Goal: Task Accomplishment & Management: Use online tool/utility

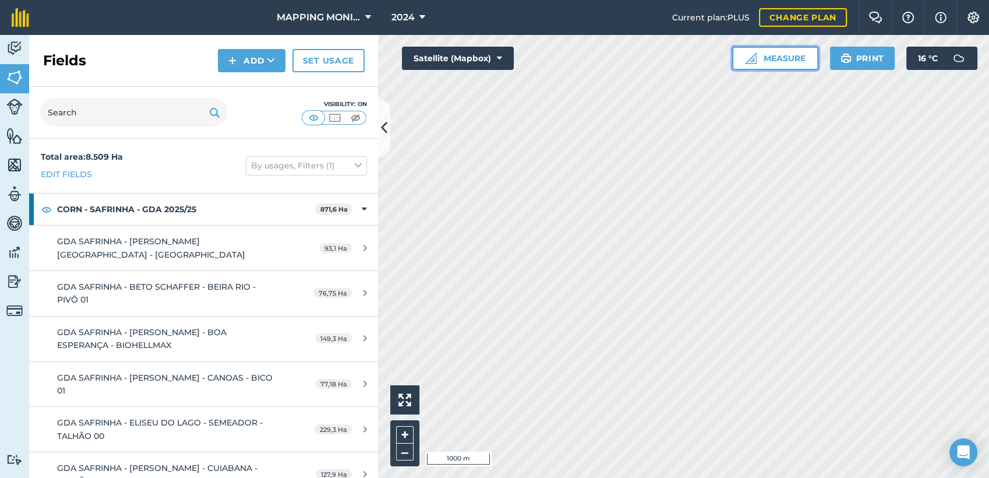
click at [779, 63] on button "Measure" at bounding box center [775, 58] width 86 height 23
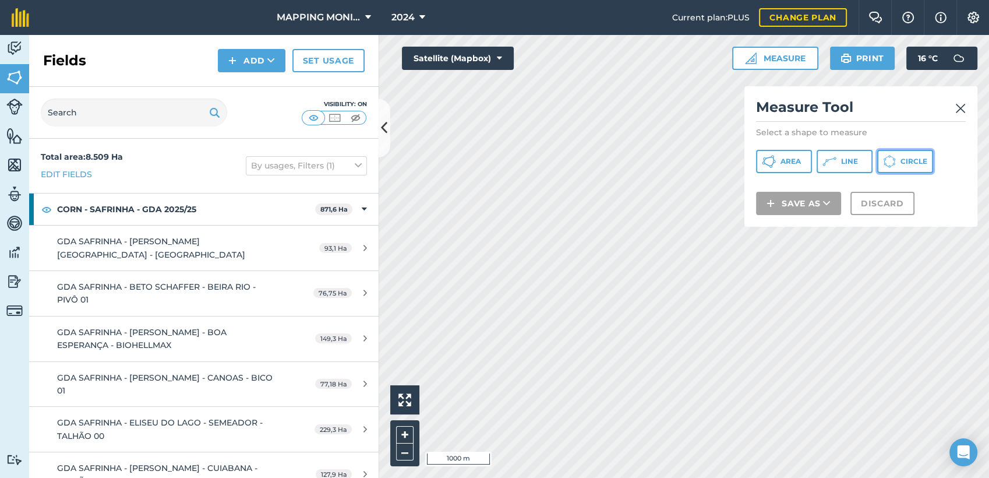
click at [902, 158] on span "Circle" at bounding box center [913, 161] width 27 height 9
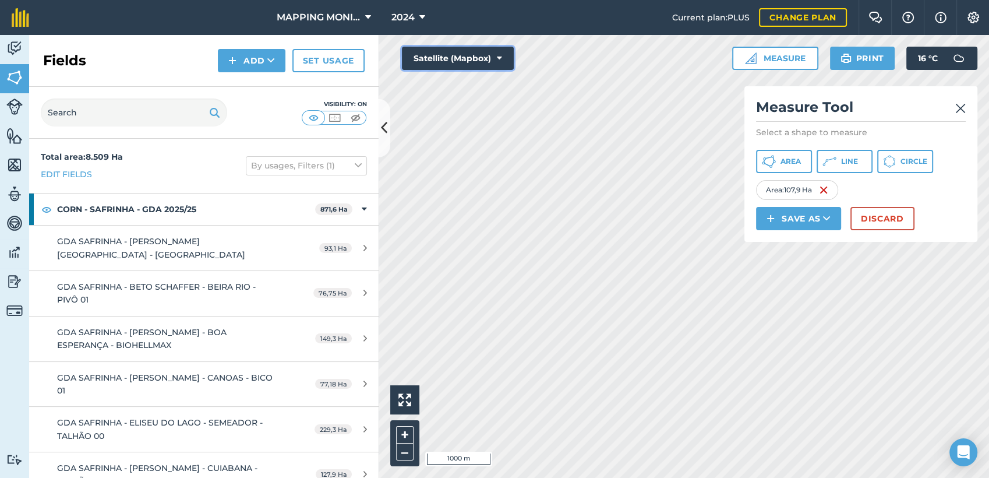
click at [506, 62] on button "Satellite (Mapbox)" at bounding box center [458, 58] width 112 height 23
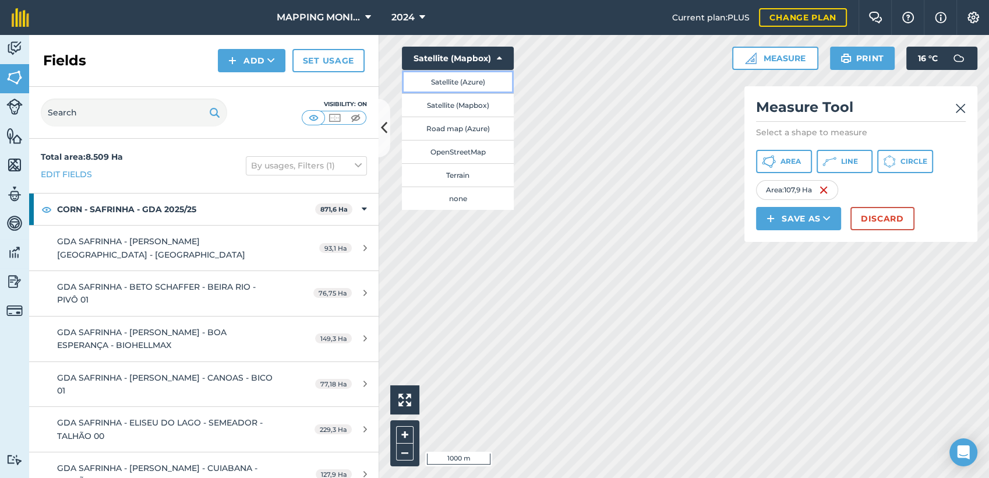
click at [469, 87] on button "Satellite (Azure)" at bounding box center [458, 81] width 112 height 23
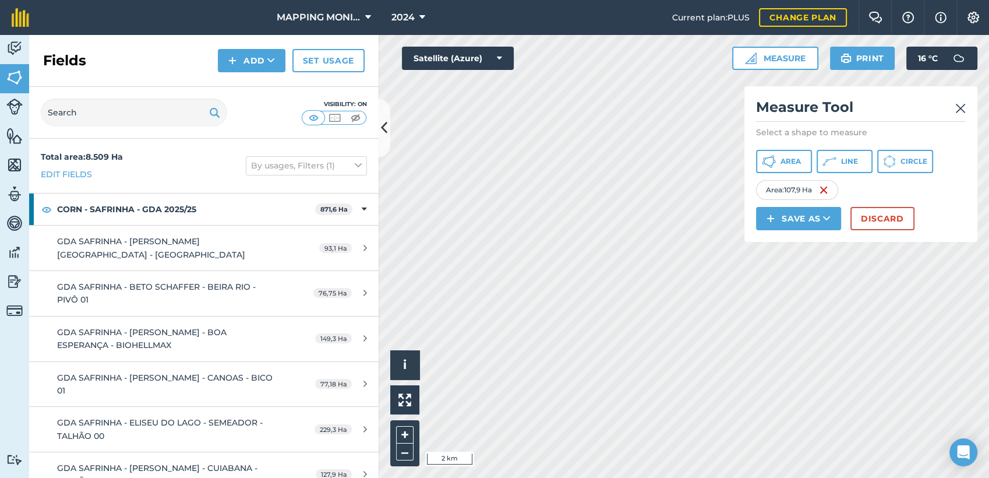
click at [961, 107] on img at bounding box center [960, 108] width 10 height 14
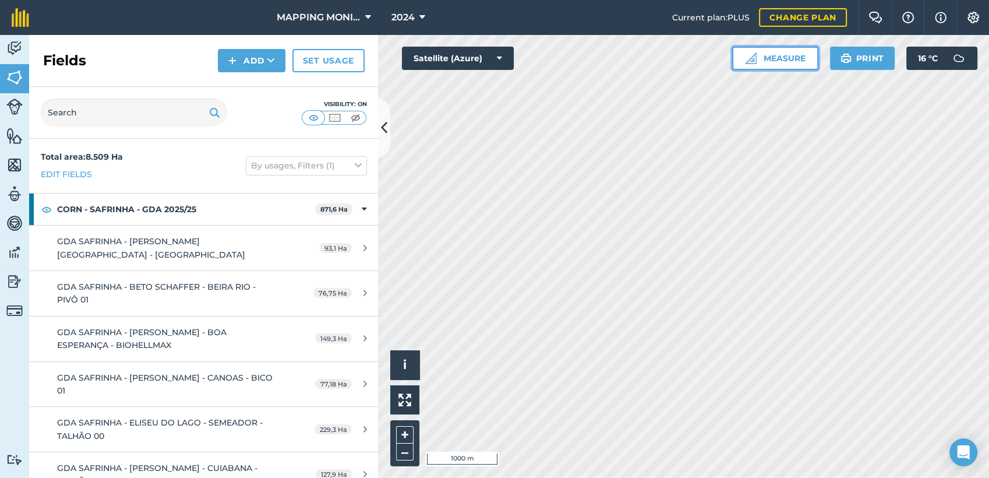
click at [790, 62] on button "Measure" at bounding box center [775, 58] width 86 height 23
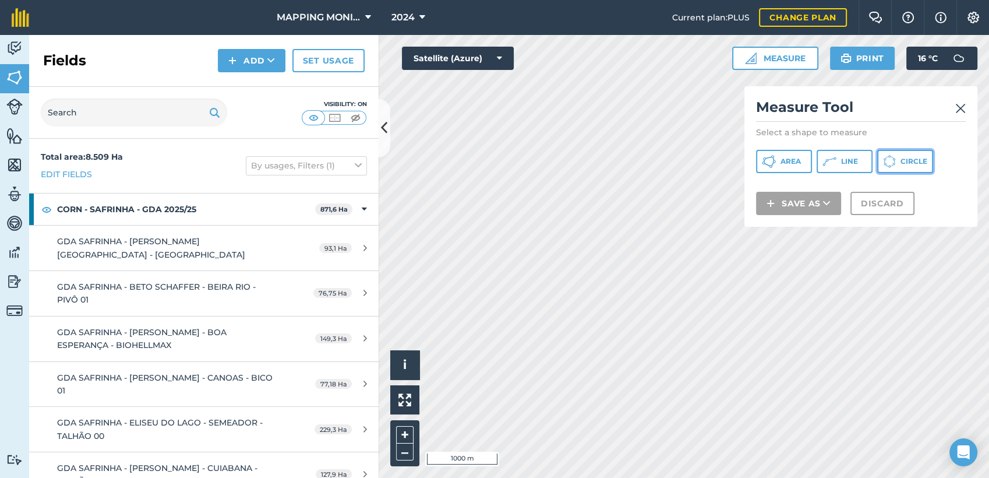
click at [909, 166] on button "Circle" at bounding box center [905, 161] width 56 height 23
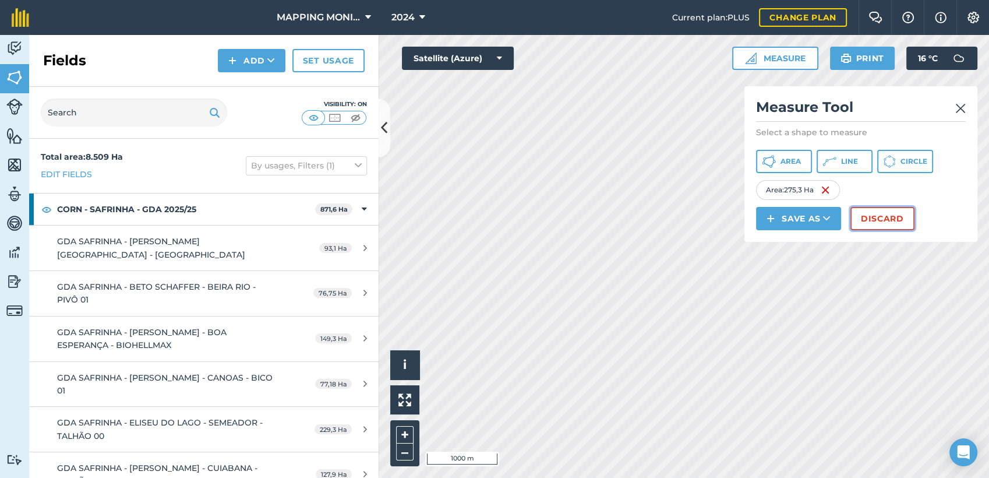
click at [878, 212] on button "Discard" at bounding box center [882, 218] width 64 height 23
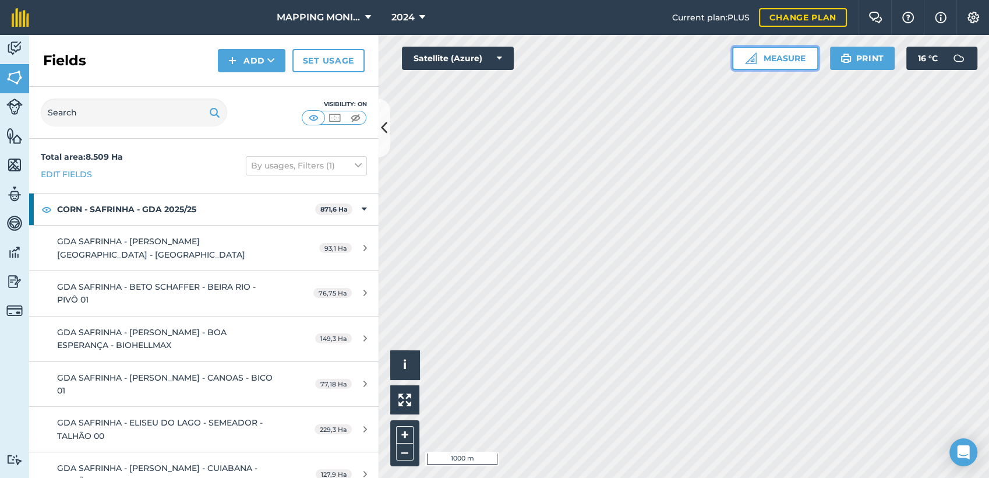
click at [787, 66] on button "Measure" at bounding box center [775, 58] width 86 height 23
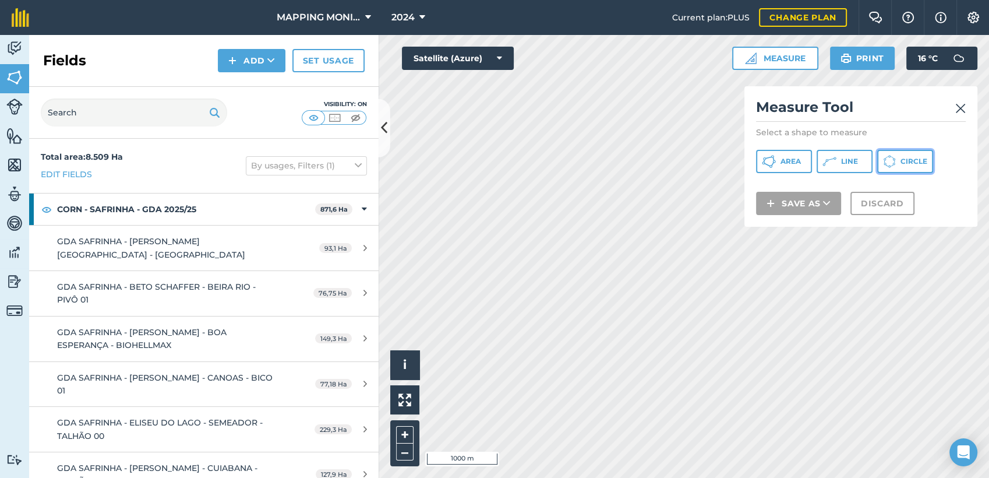
click at [909, 167] on button "Circle" at bounding box center [905, 161] width 56 height 23
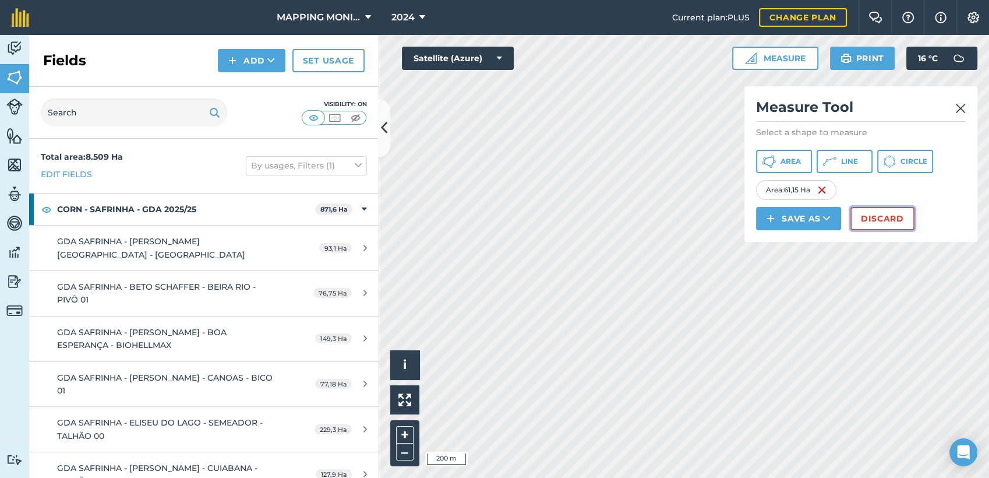
click at [902, 219] on button "Discard" at bounding box center [882, 218] width 64 height 23
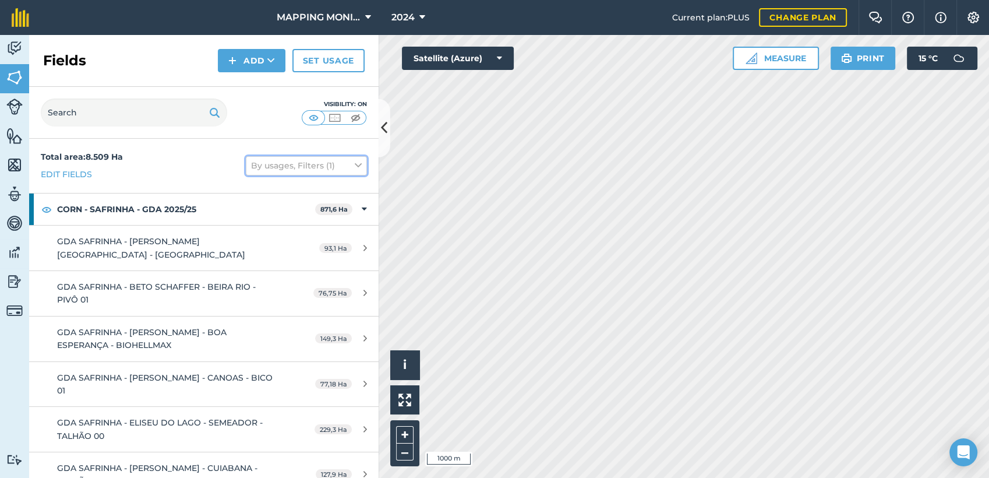
click at [355, 161] on icon at bounding box center [358, 165] width 7 height 13
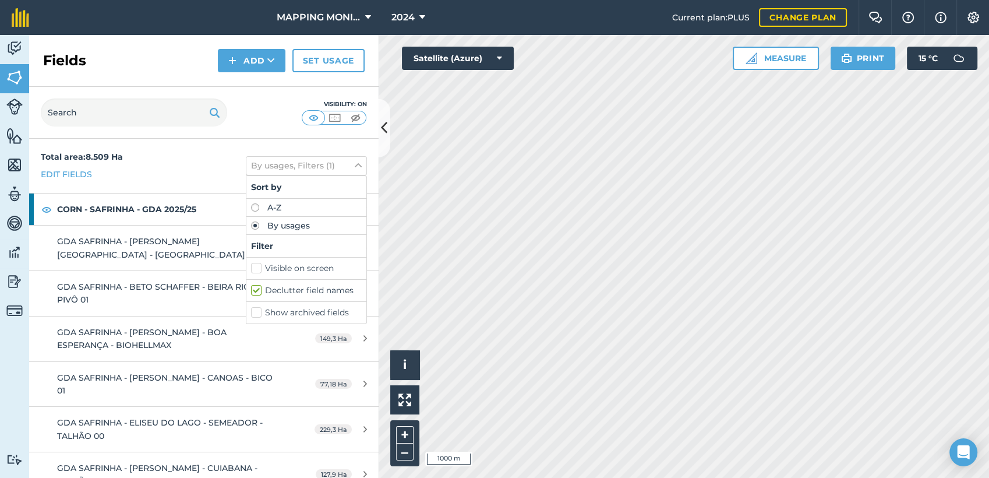
click at [251, 204] on label "A-Z" at bounding box center [306, 207] width 111 height 8
radio input "true"
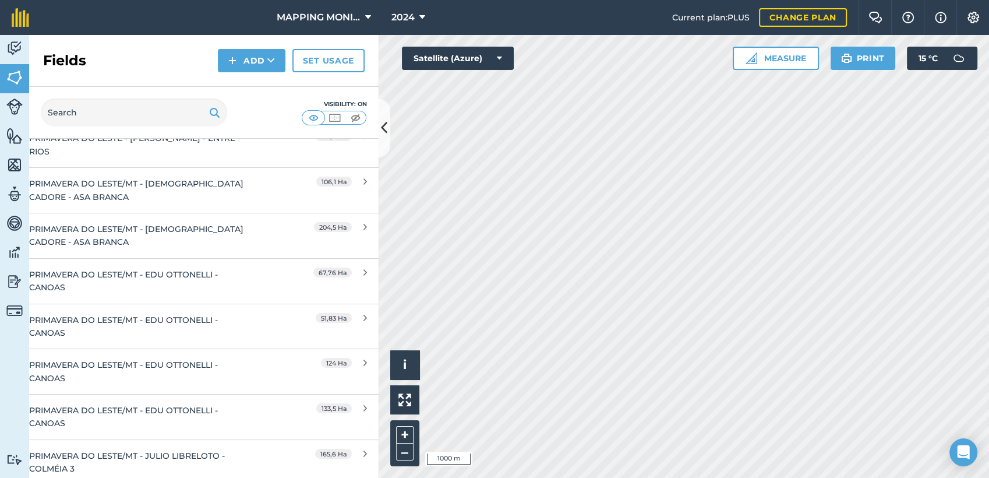
scroll to position [1682, 0]
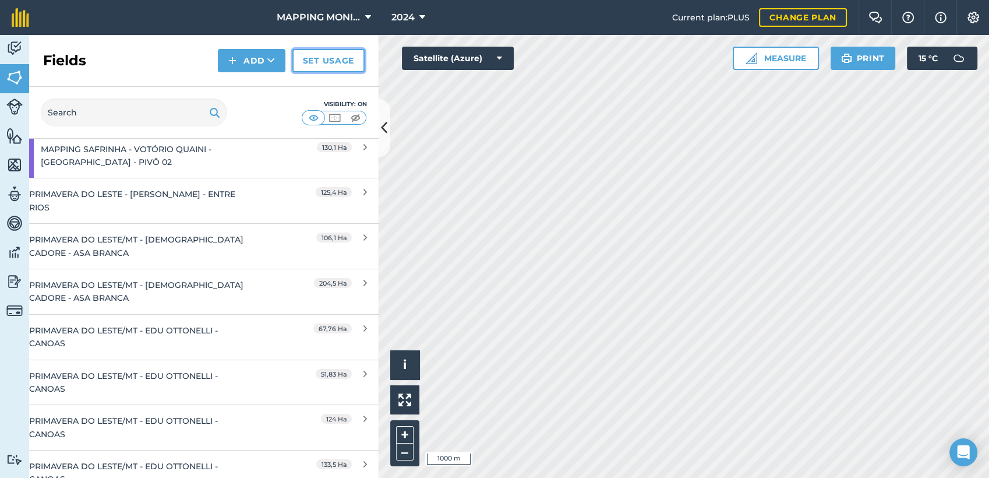
click at [314, 66] on link "Set usage" at bounding box center [328, 60] width 72 height 23
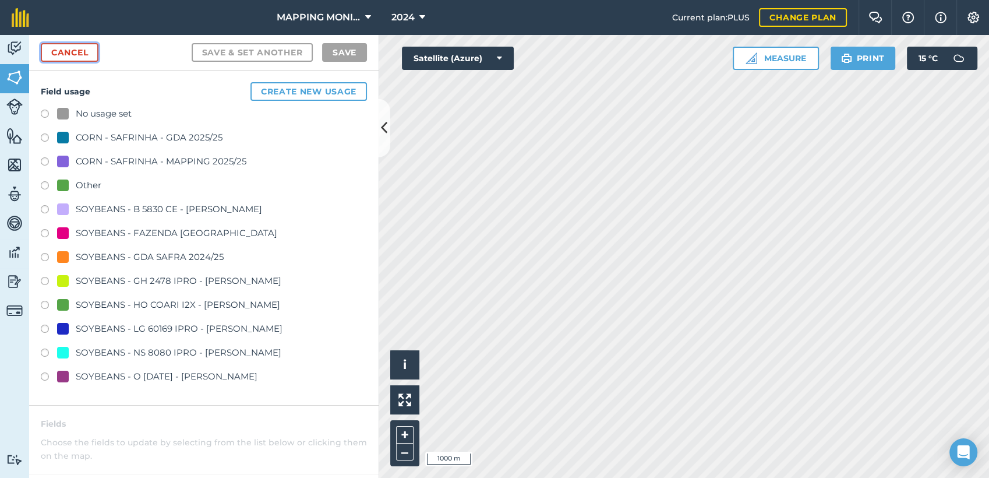
click at [94, 51] on link "Cancel" at bounding box center [70, 52] width 58 height 19
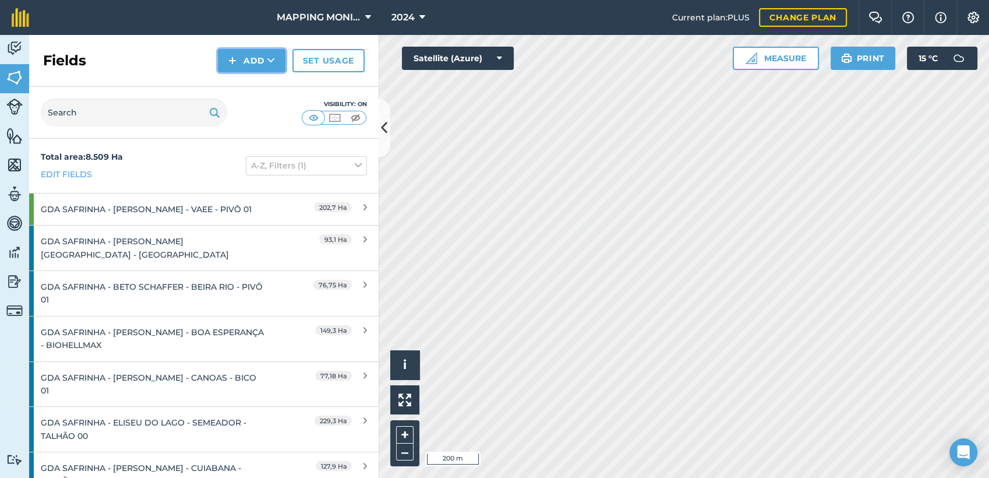
click at [276, 58] on button "Add" at bounding box center [252, 60] width 68 height 23
click at [265, 89] on link "Draw" at bounding box center [252, 87] width 64 height 26
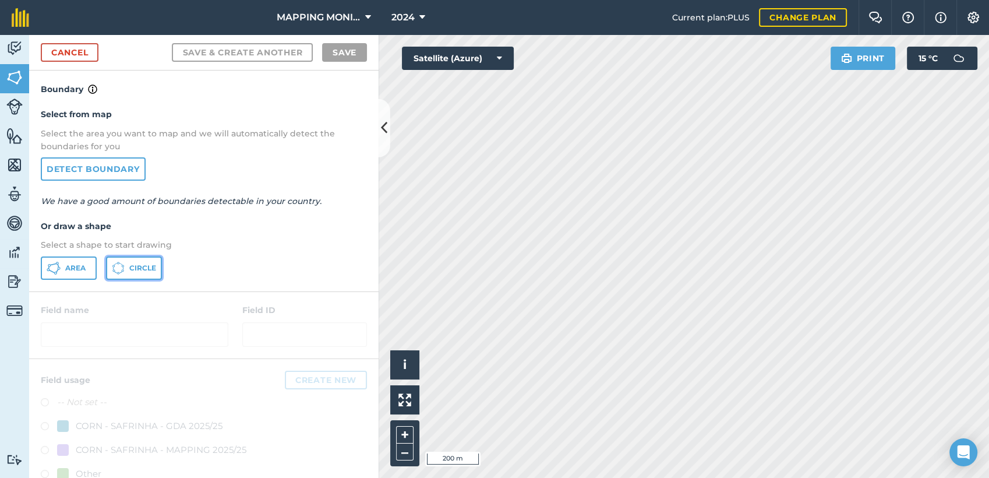
click at [139, 265] on span "Circle" at bounding box center [142, 267] width 27 height 9
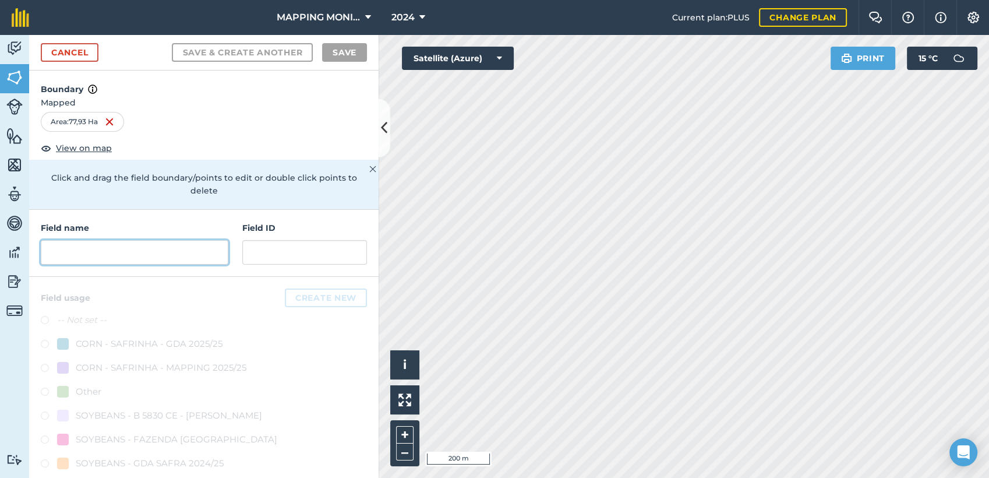
click at [191, 250] on input "text" at bounding box center [135, 252] width 188 height 24
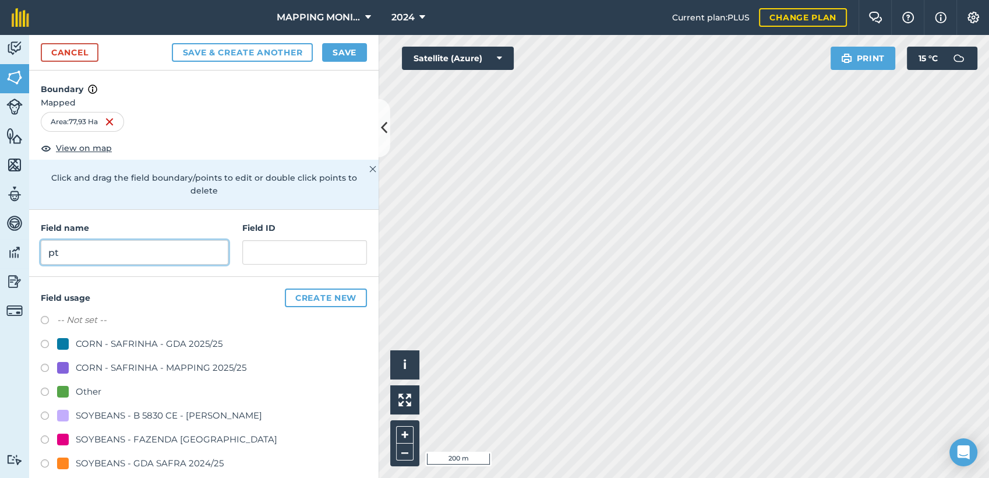
type input "p"
type input "PRIMAVERA DO LESTE/MT - NELSON MEYER - ENTRE RIOS"
click at [342, 50] on button "Save" at bounding box center [344, 52] width 45 height 19
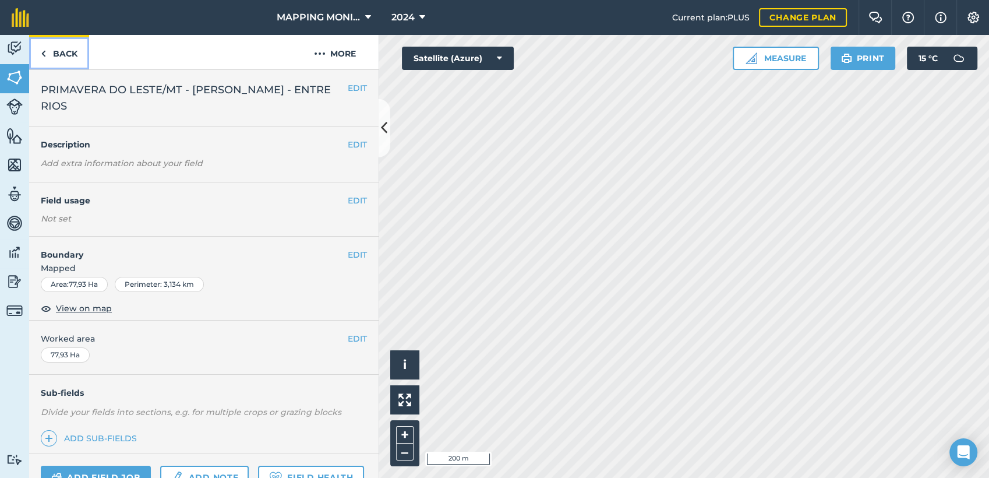
click at [65, 55] on link "Back" at bounding box center [59, 52] width 60 height 34
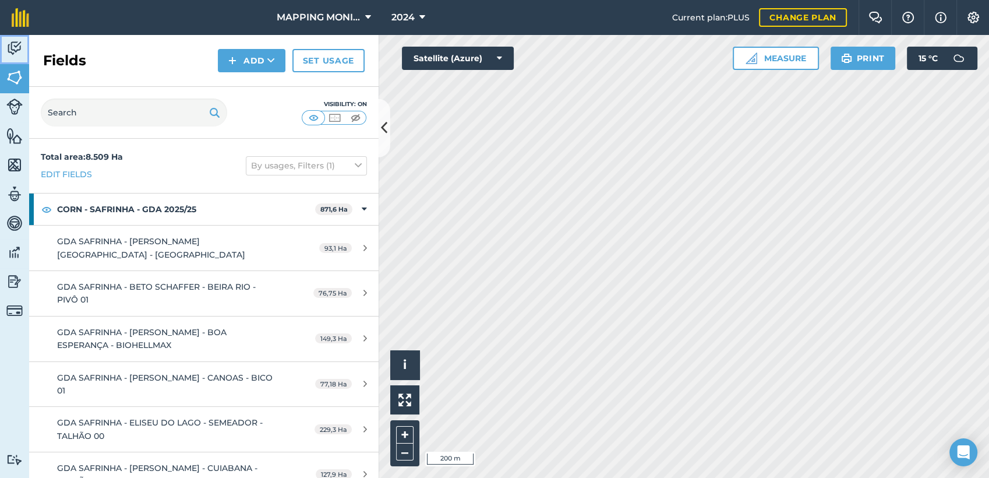
click at [15, 45] on img at bounding box center [14, 48] width 16 height 17
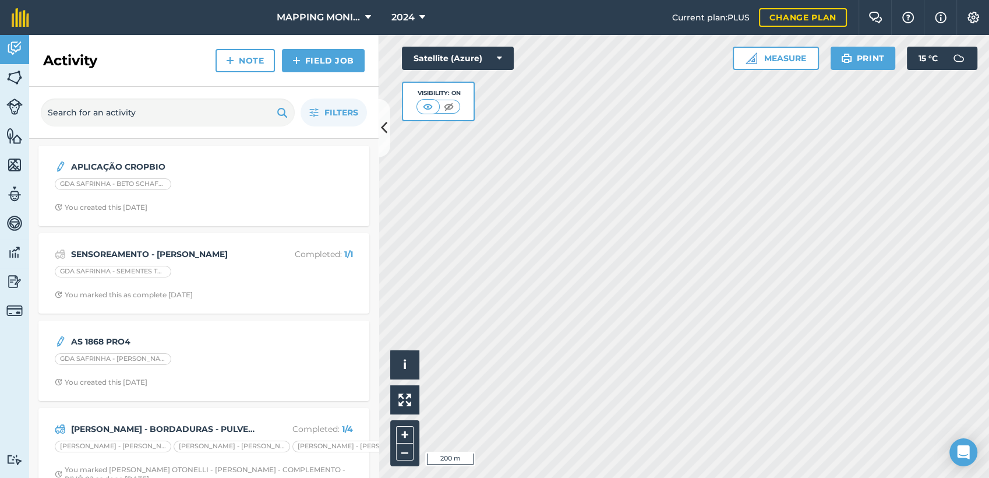
click at [730, 19] on span "Current plan : PLUS" at bounding box center [710, 17] width 77 height 13
click at [944, 16] on img at bounding box center [941, 17] width 12 height 14
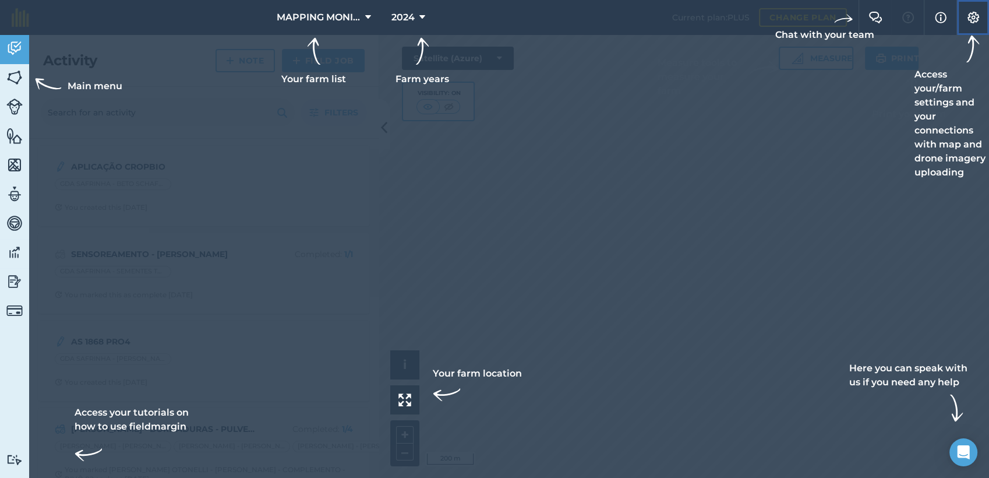
click at [977, 15] on img at bounding box center [973, 18] width 14 height 12
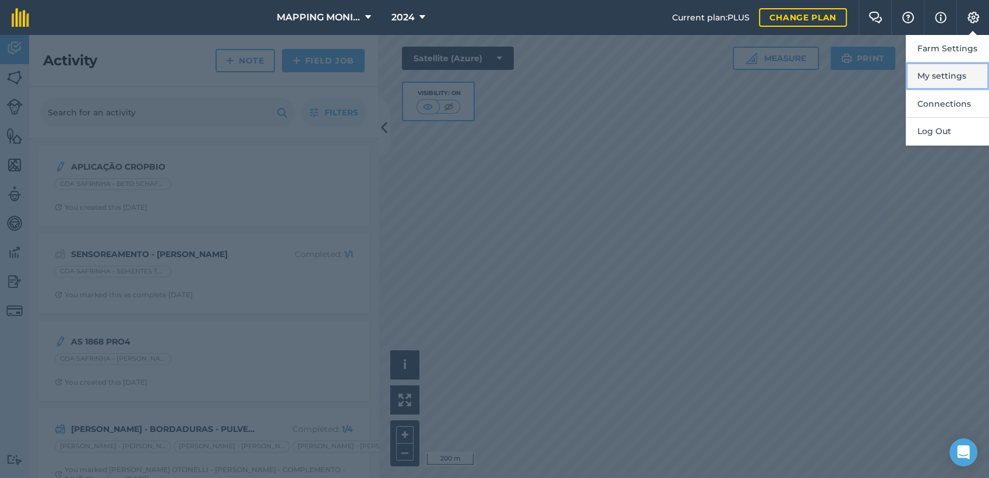
click at [942, 76] on button "My settings" at bounding box center [947, 75] width 83 height 27
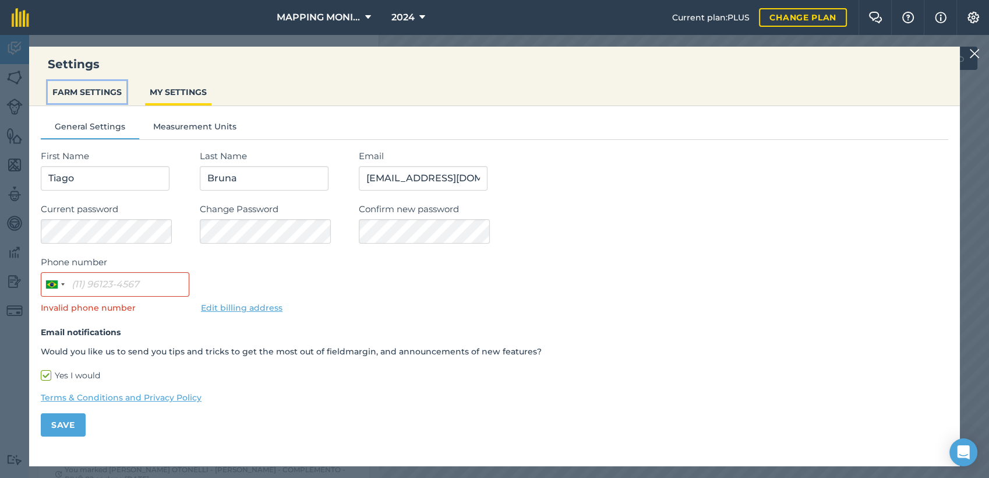
click at [65, 93] on button "FARM SETTINGS" at bounding box center [87, 92] width 79 height 22
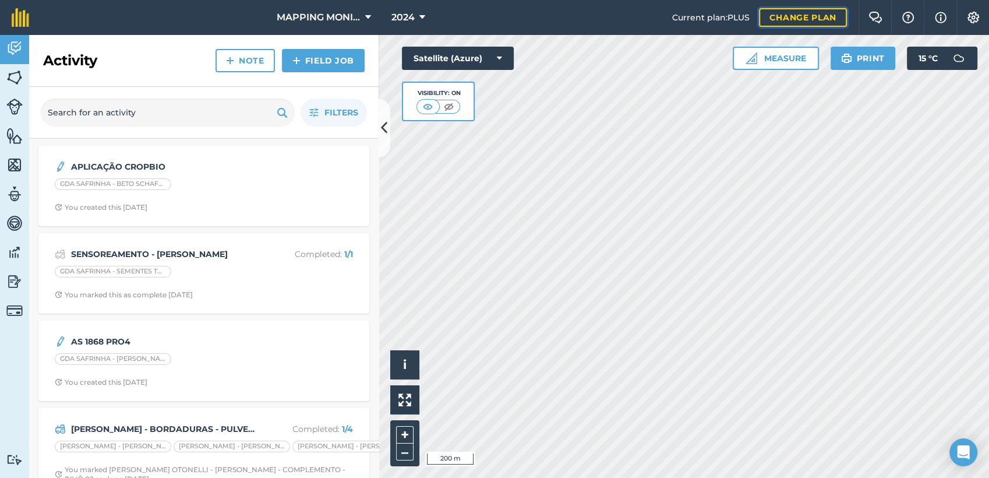
click at [786, 19] on link "Change plan" at bounding box center [803, 17] width 88 height 19
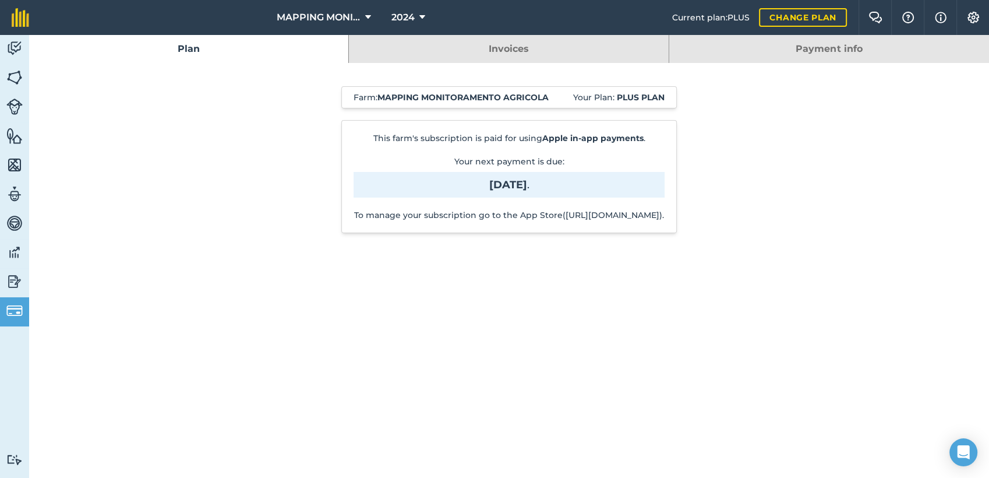
drag, startPoint x: 479, startPoint y: 48, endPoint x: 526, endPoint y: 54, distance: 48.1
click at [479, 48] on link "Invoices" at bounding box center [508, 49] width 319 height 28
click at [528, 48] on link "Invoices" at bounding box center [508, 49] width 319 height 28
click at [506, 186] on strong "[DATE]" at bounding box center [508, 184] width 38 height 13
click at [862, 54] on link "Payment info" at bounding box center [829, 49] width 320 height 28
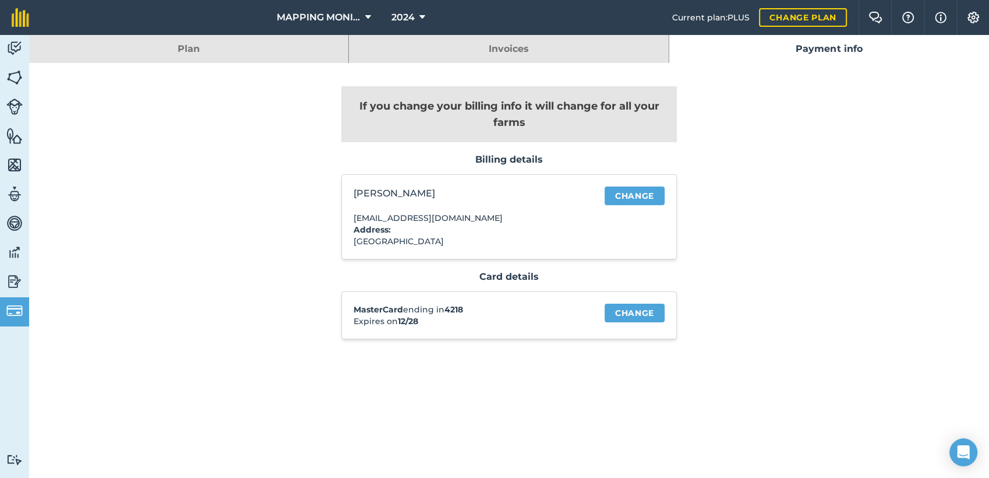
click at [478, 51] on link "Invoices" at bounding box center [508, 49] width 319 height 28
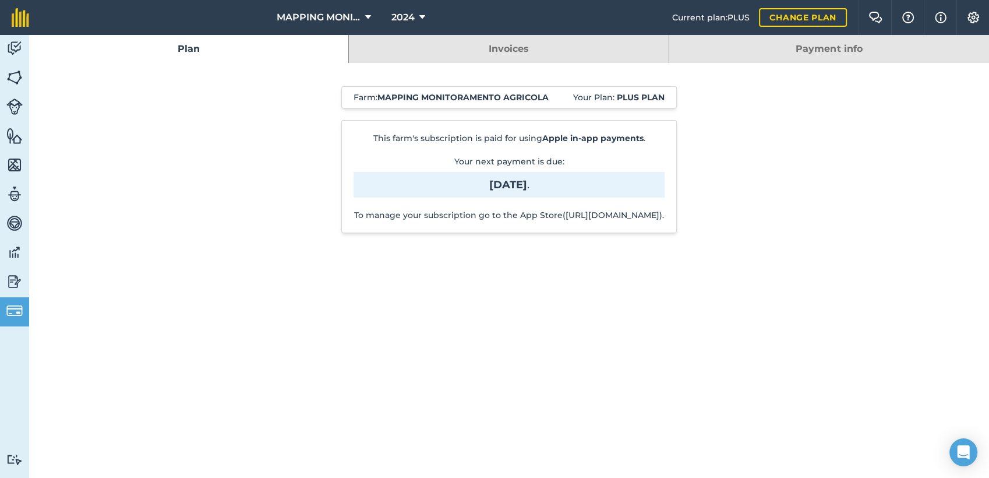
click at [168, 46] on link "Plan" at bounding box center [188, 49] width 319 height 28
click at [14, 280] on img at bounding box center [14, 281] width 16 height 17
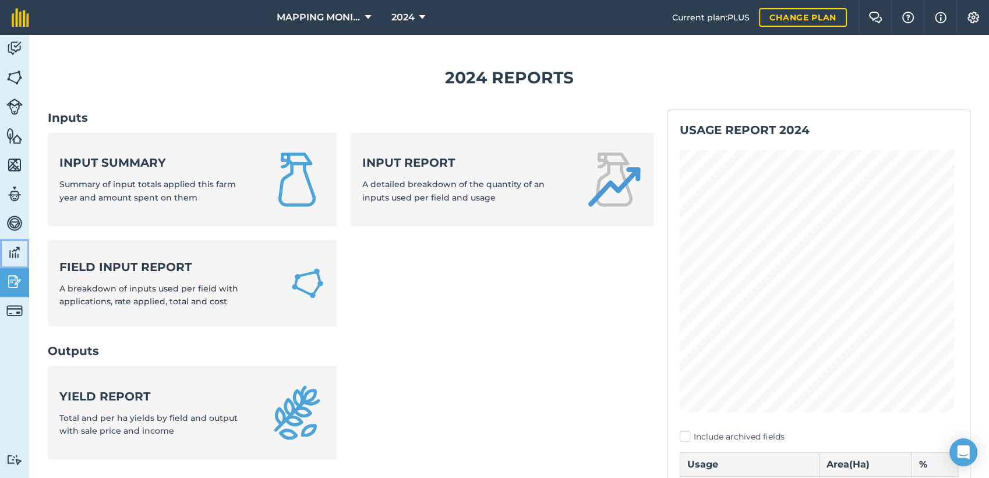
click at [14, 249] on img at bounding box center [14, 251] width 16 height 17
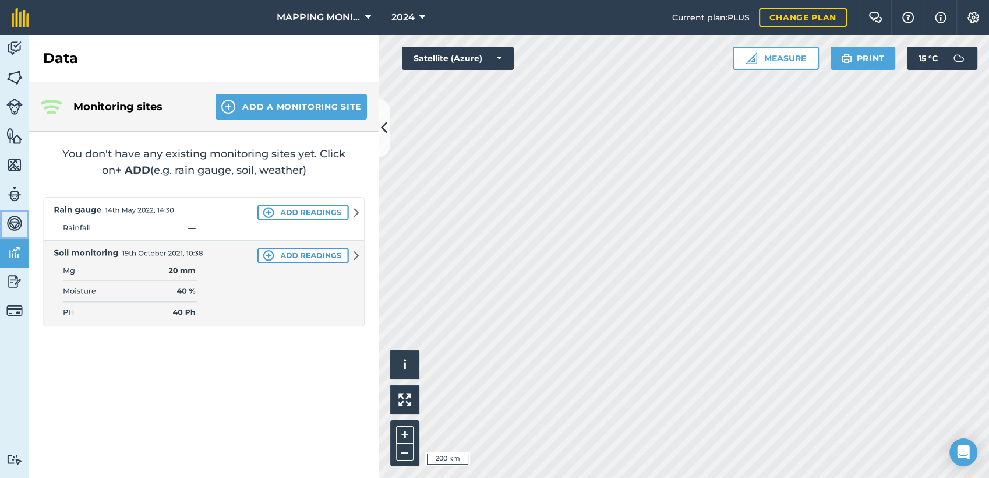
click at [13, 223] on img at bounding box center [14, 222] width 16 height 17
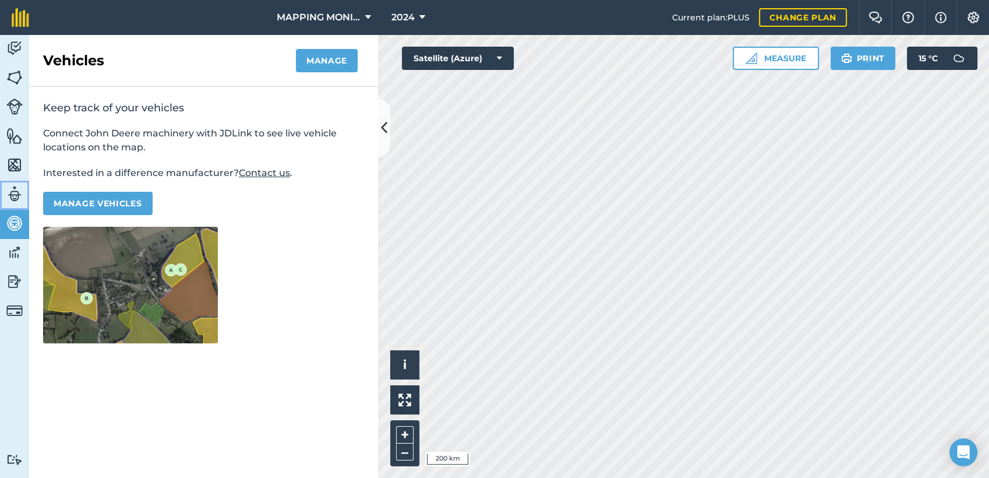
click at [9, 191] on img at bounding box center [14, 193] width 16 height 17
select select "MEMBER"
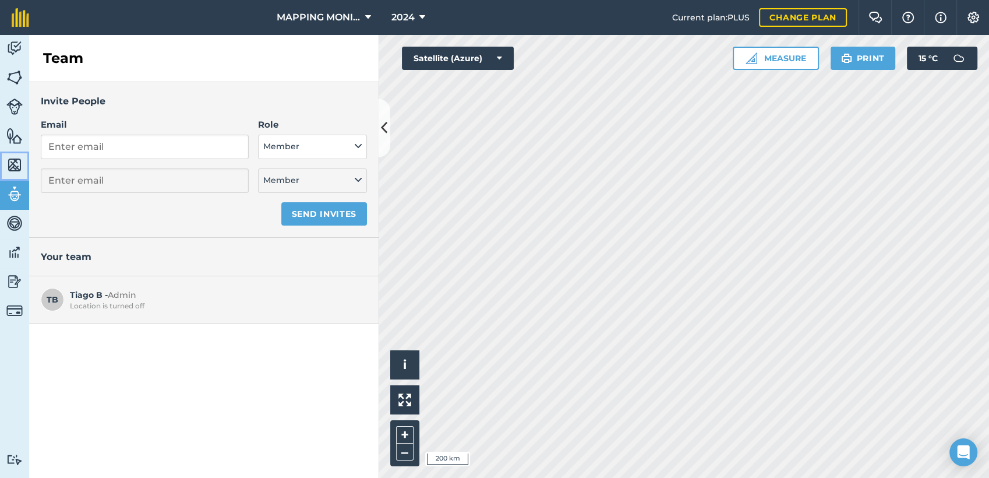
click at [14, 169] on img at bounding box center [14, 164] width 16 height 17
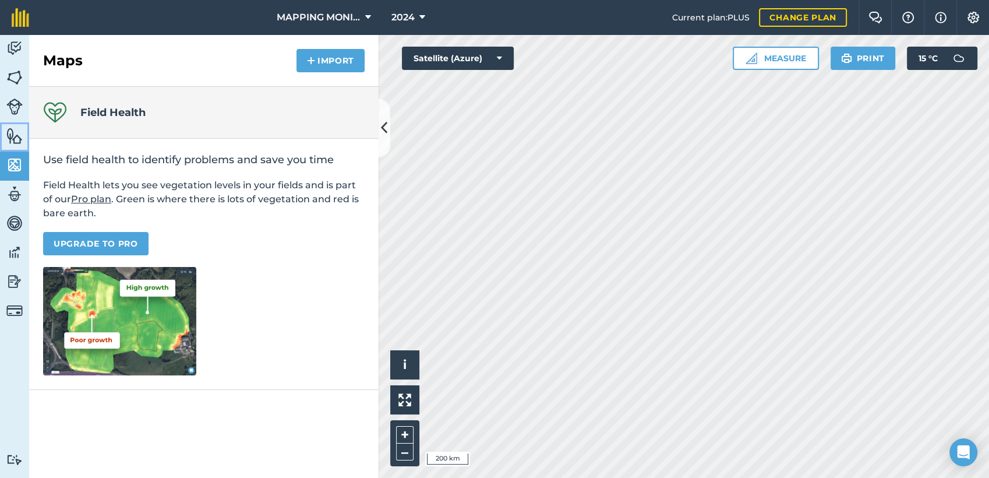
click at [12, 136] on img at bounding box center [14, 135] width 16 height 17
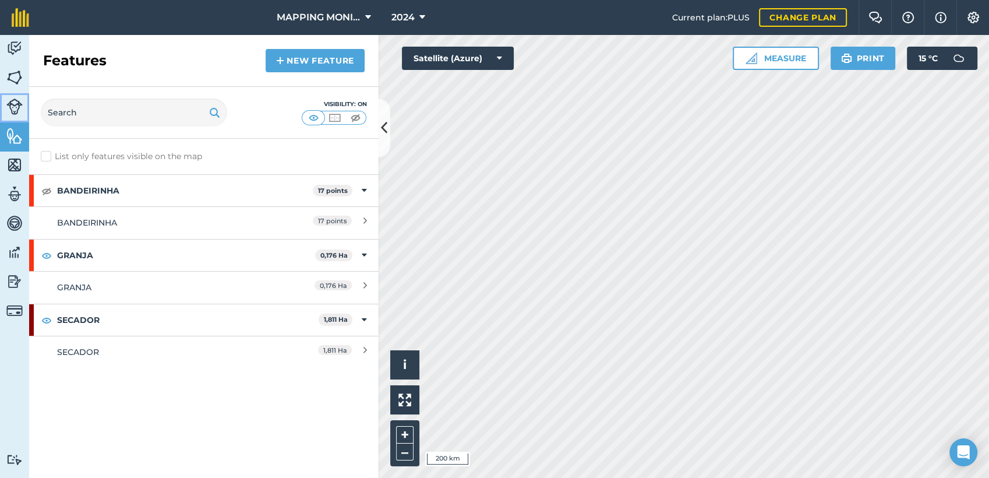
click at [14, 103] on img at bounding box center [14, 106] width 16 height 16
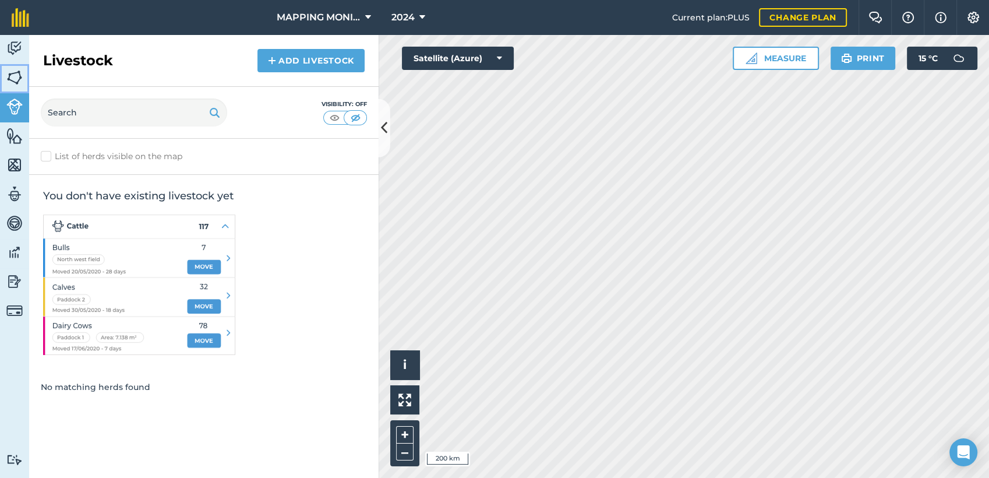
click at [16, 74] on img at bounding box center [14, 77] width 16 height 17
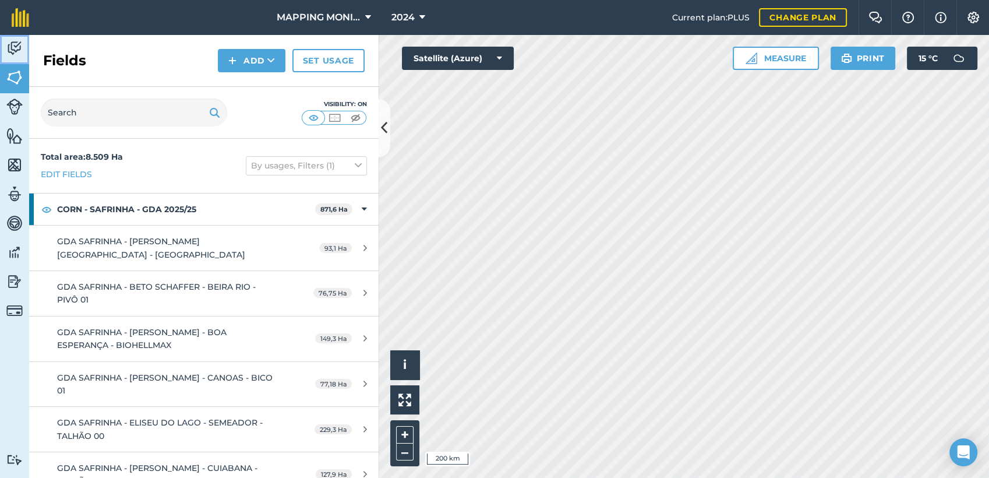
click at [14, 44] on img at bounding box center [14, 48] width 16 height 17
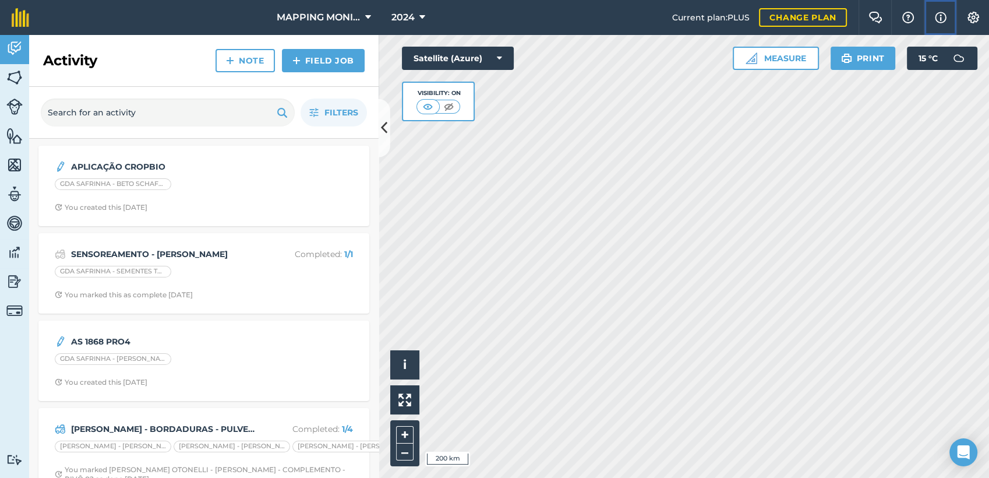
click at [942, 14] on img at bounding box center [941, 17] width 12 height 14
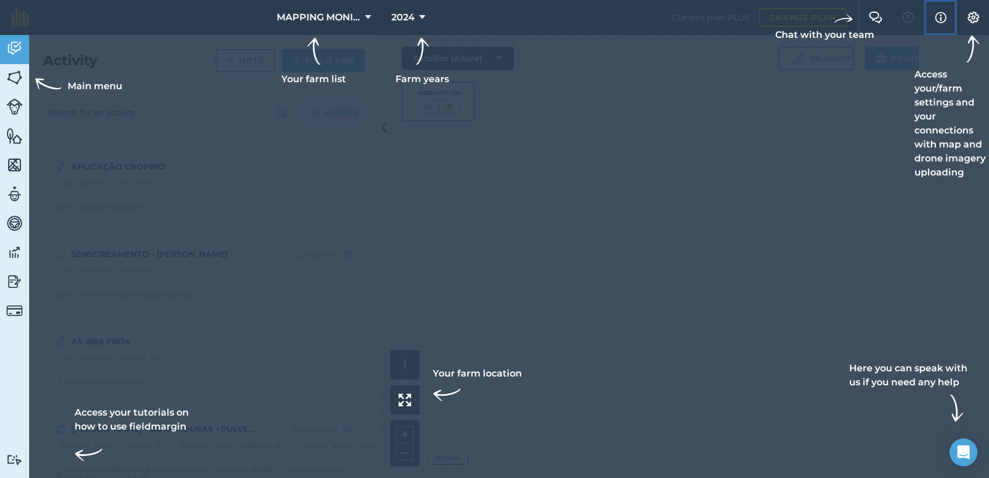
click at [942, 14] on img at bounding box center [941, 17] width 12 height 14
click at [930, 20] on button "Info" at bounding box center [940, 17] width 33 height 35
click at [962, 18] on button "Settings" at bounding box center [972, 17] width 33 height 35
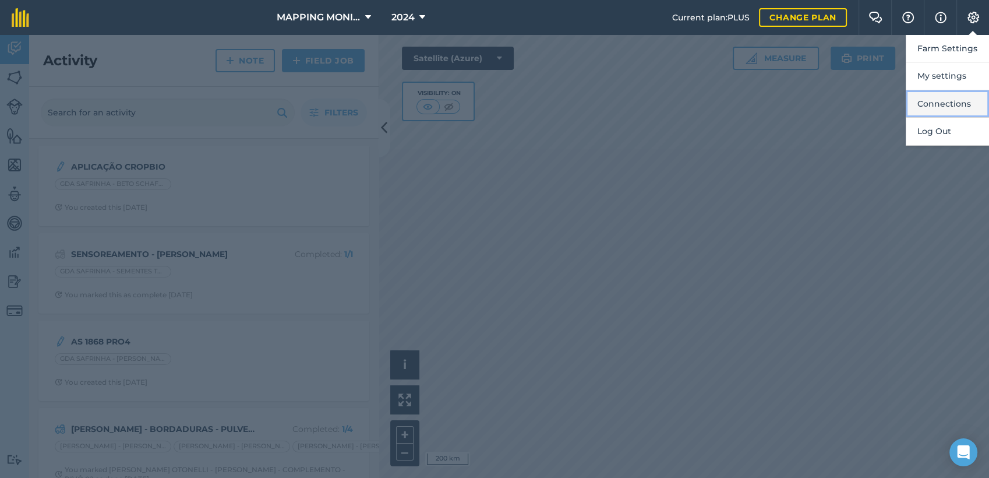
click at [950, 101] on button "Connections" at bounding box center [947, 103] width 83 height 27
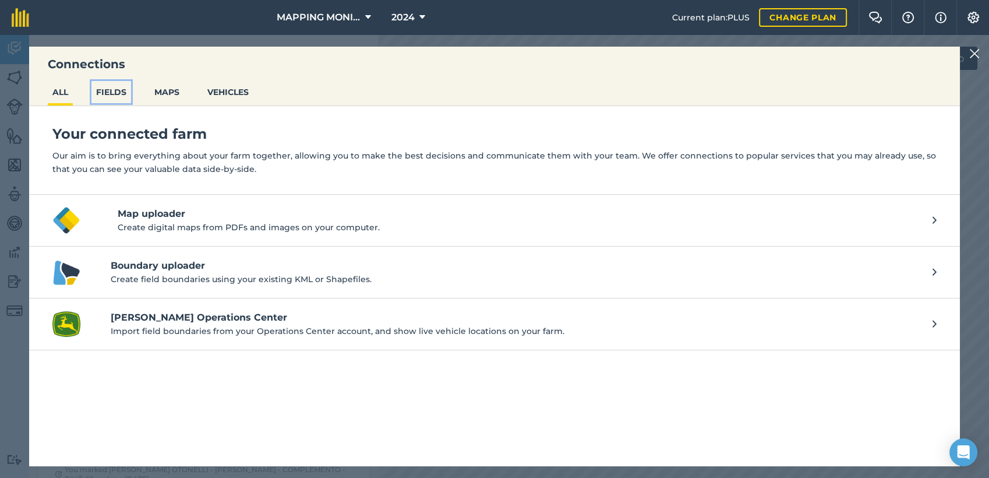
click at [116, 88] on button "FIELDS" at bounding box center [111, 92] width 40 height 22
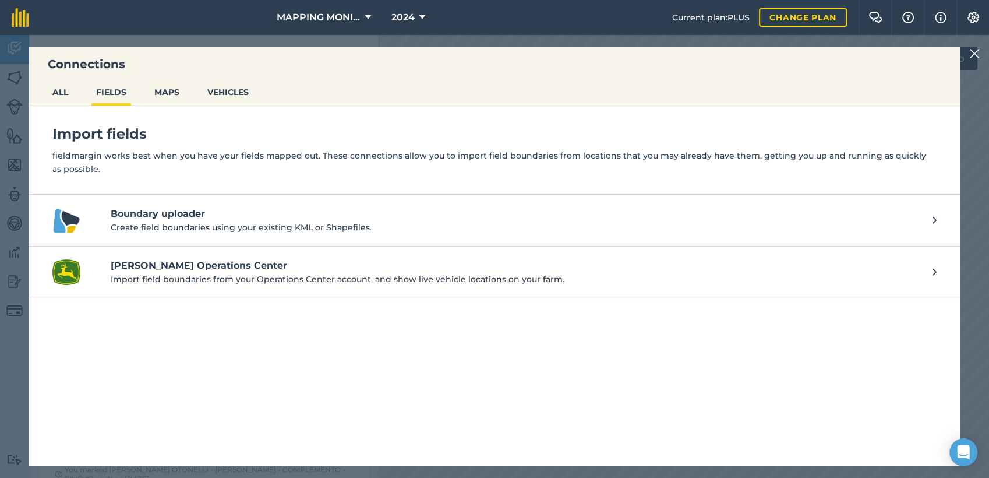
click at [46, 95] on ul "ALL FIELDS MAPS VEHICLES" at bounding box center [494, 93] width 931 height 25
click at [55, 93] on button "ALL" at bounding box center [60, 92] width 25 height 22
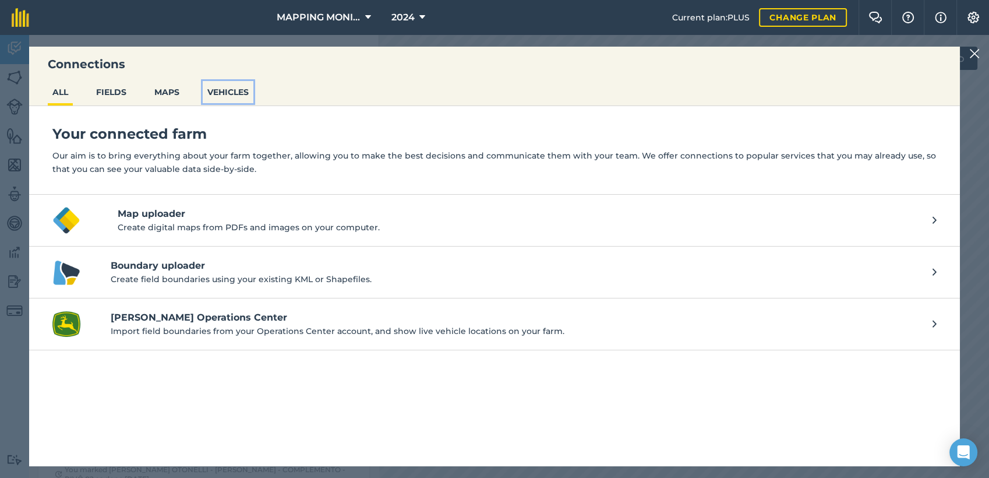
click at [220, 91] on button "VEHICLES" at bounding box center [228, 92] width 51 height 22
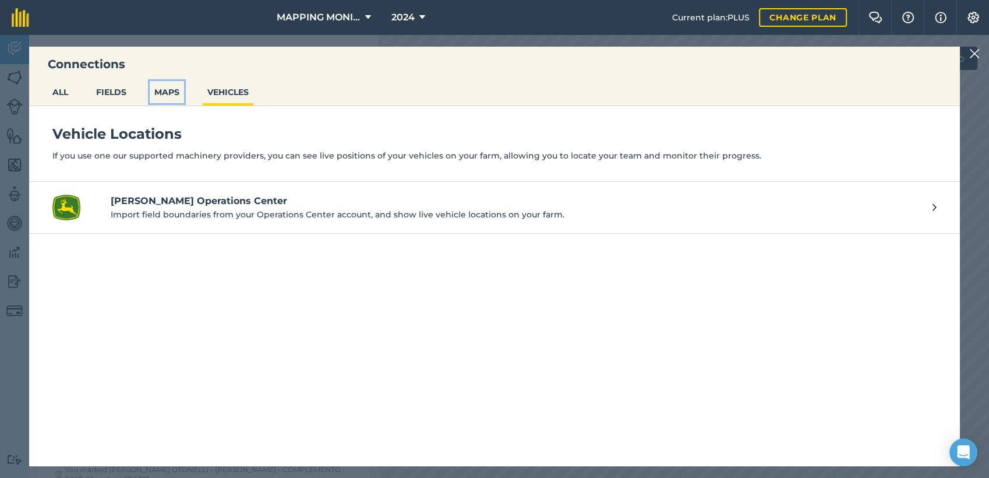
click at [169, 93] on button "MAPS" at bounding box center [167, 92] width 34 height 22
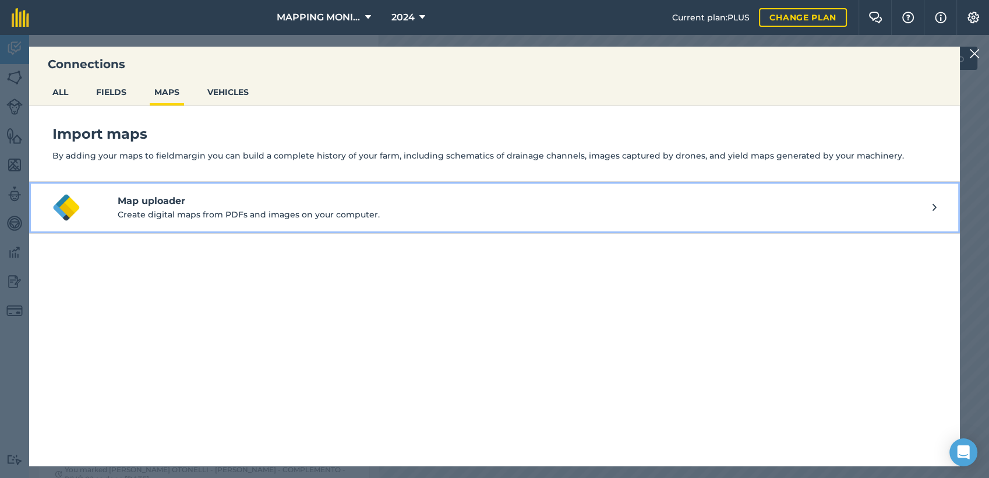
click at [187, 210] on p "Create digital maps from PDFs and images on your computer." at bounding box center [525, 214] width 815 height 13
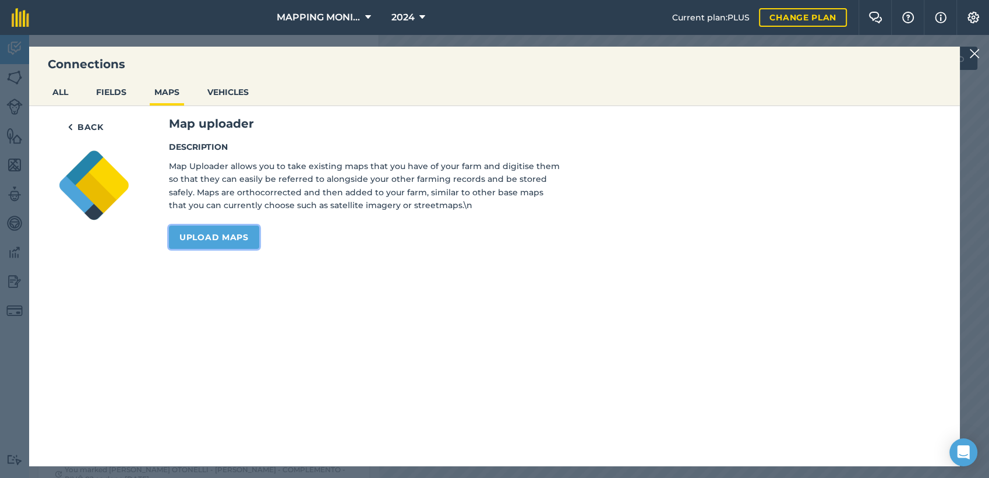
click at [227, 241] on link "Upload maps" at bounding box center [214, 236] width 90 height 23
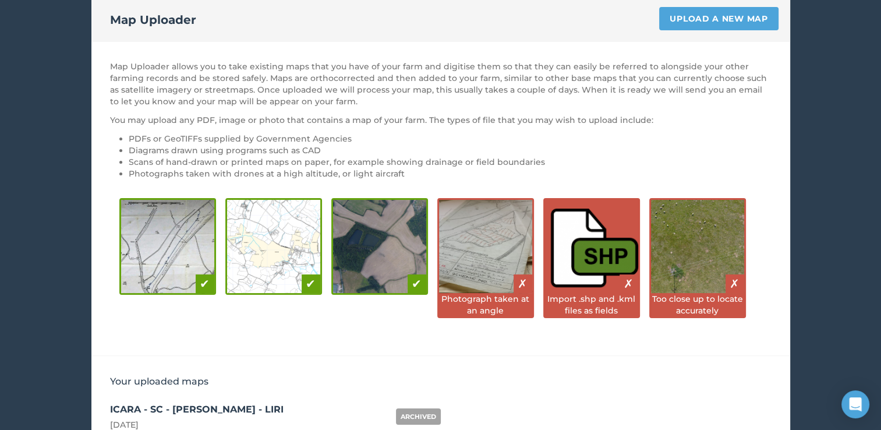
scroll to position [63, 0]
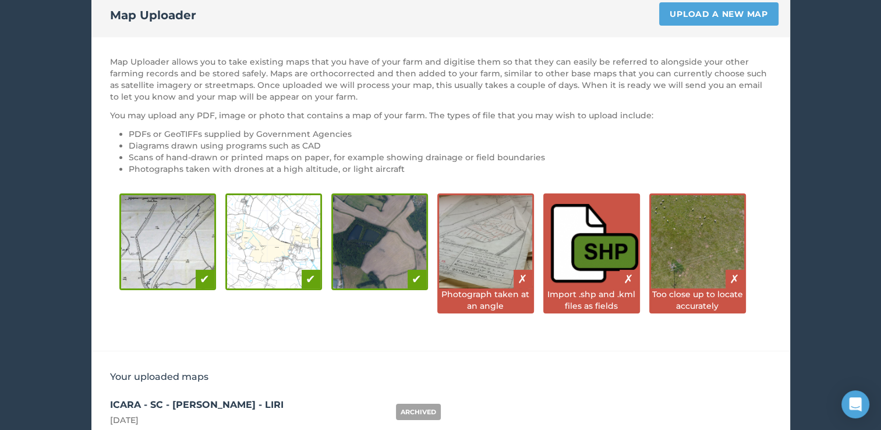
click at [388, 258] on img at bounding box center [379, 241] width 93 height 93
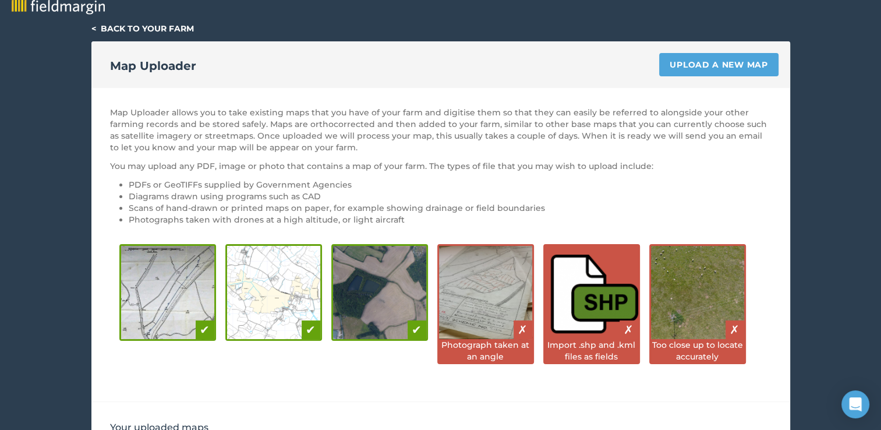
scroll to position [0, 0]
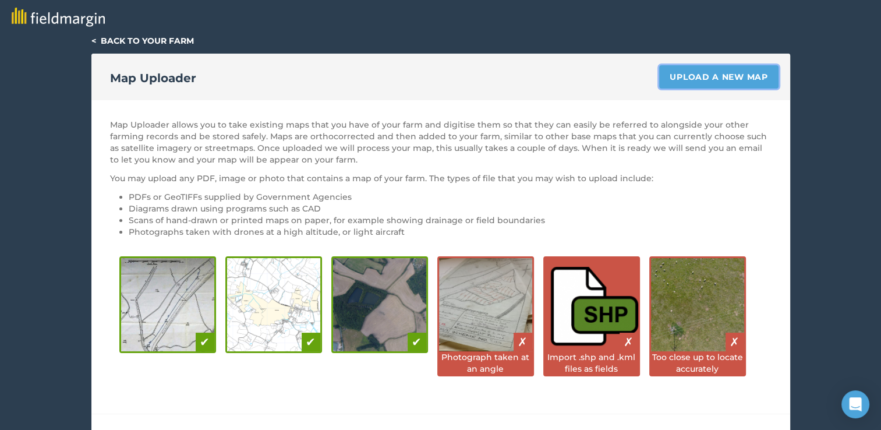
click at [717, 79] on link "Upload a new map" at bounding box center [718, 76] width 119 height 23
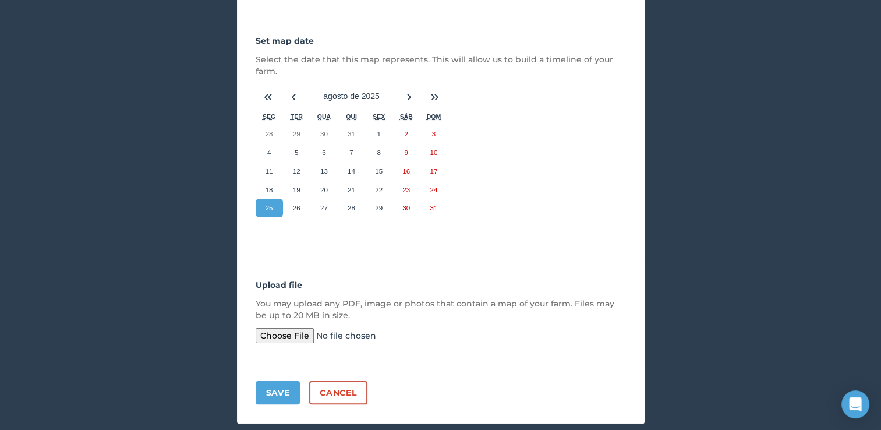
scroll to position [19, 0]
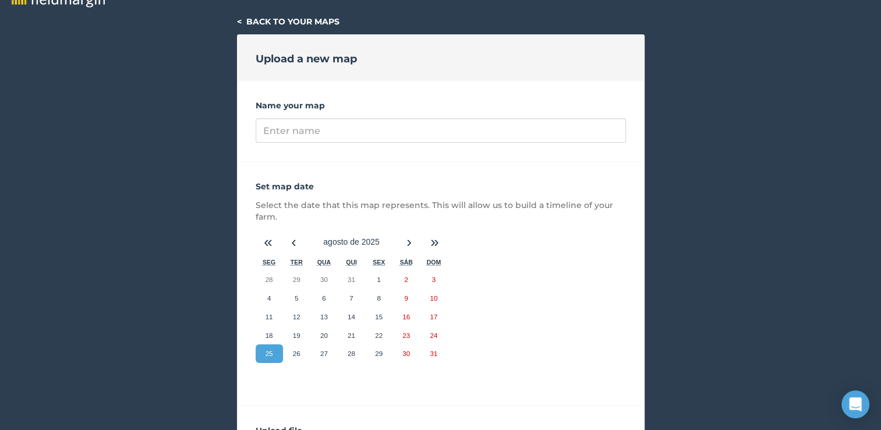
click at [241, 19] on link "< Back to your maps" at bounding box center [288, 21] width 102 height 10
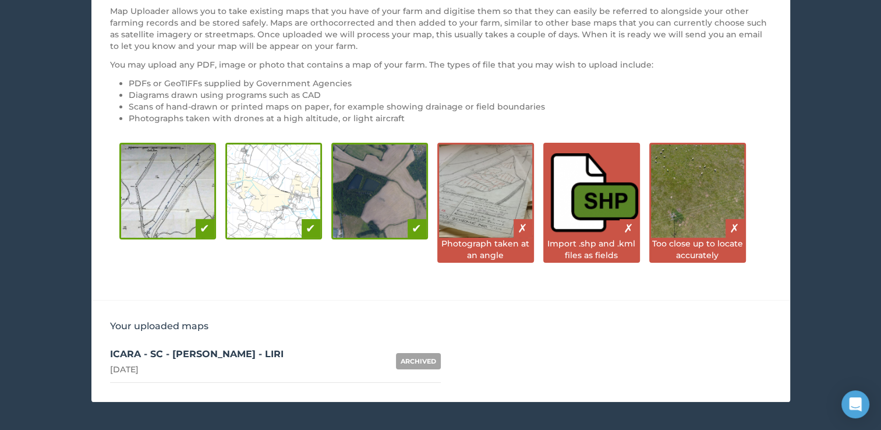
scroll to position [121, 0]
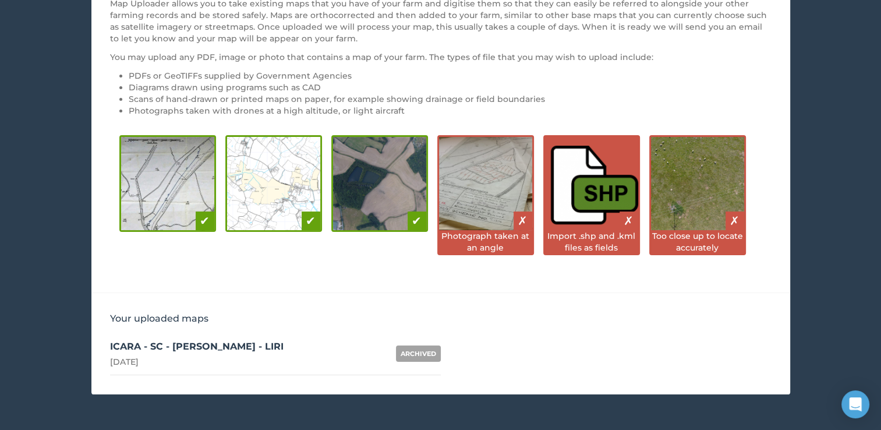
click at [401, 351] on div "ARCHIVED" at bounding box center [418, 353] width 45 height 16
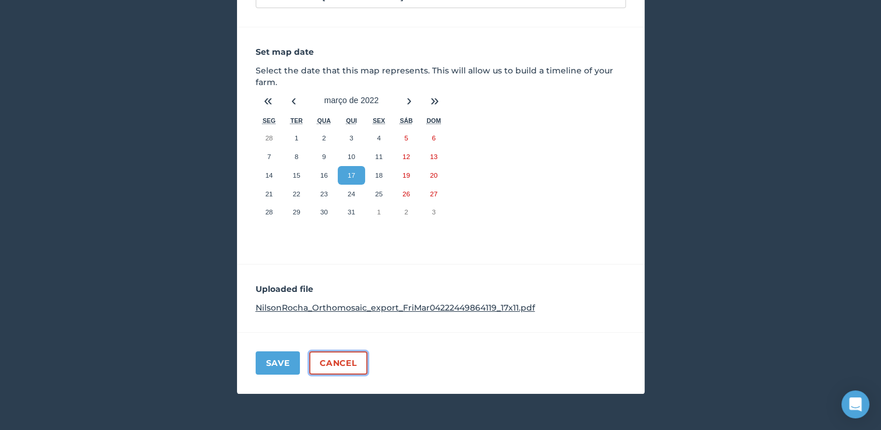
click at [334, 367] on link "Cancel" at bounding box center [338, 362] width 58 height 23
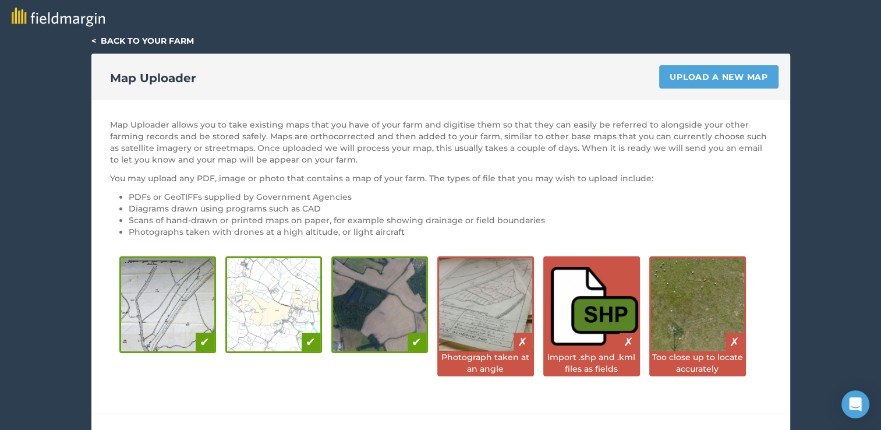
scroll to position [154, 0]
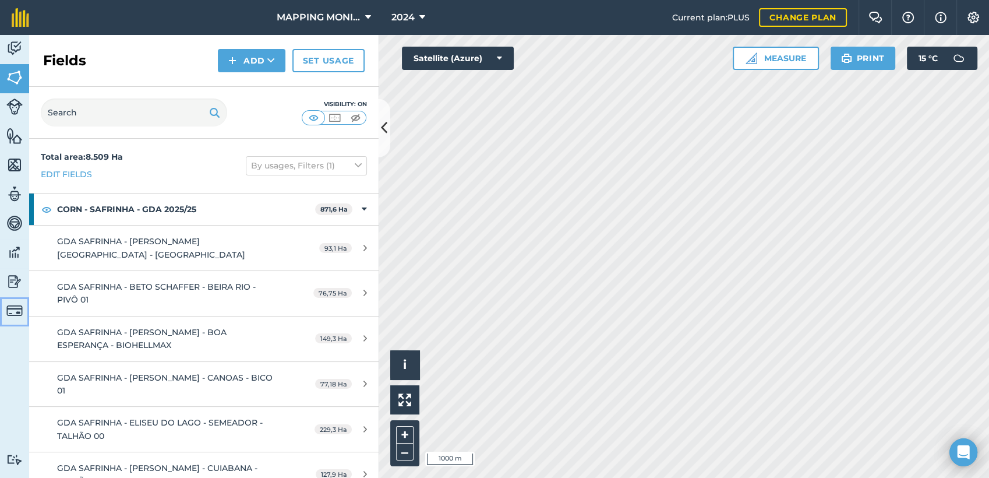
click at [18, 314] on img at bounding box center [14, 310] width 16 height 16
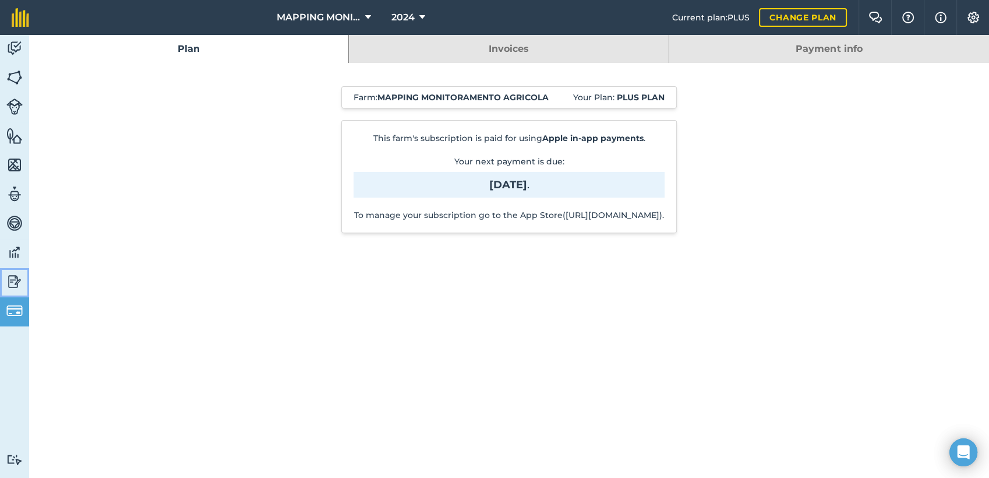
click at [15, 277] on img at bounding box center [14, 281] width 16 height 17
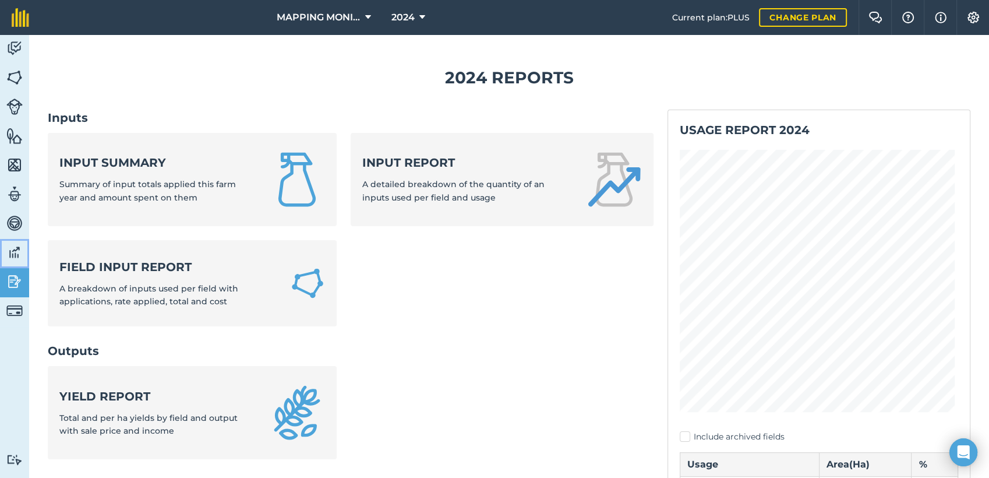
click at [22, 248] on img at bounding box center [14, 251] width 16 height 17
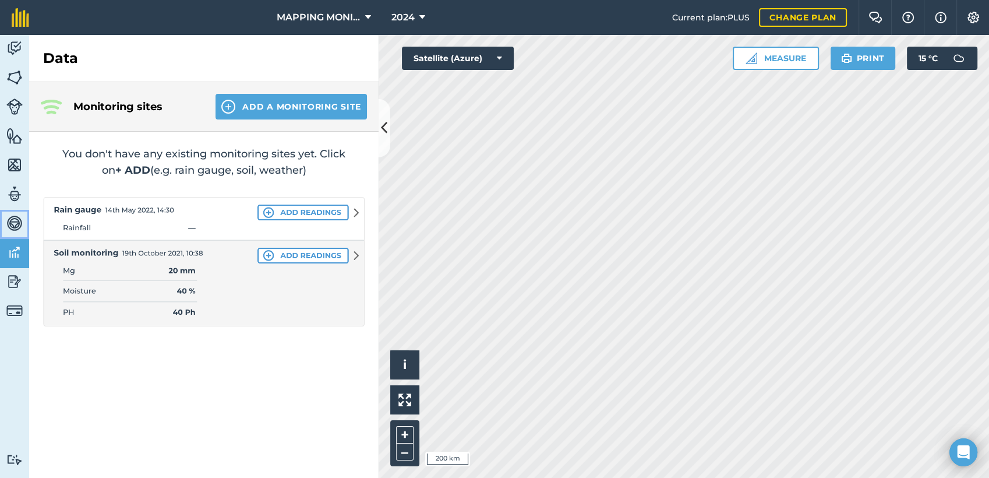
click at [14, 221] on img at bounding box center [14, 222] width 16 height 17
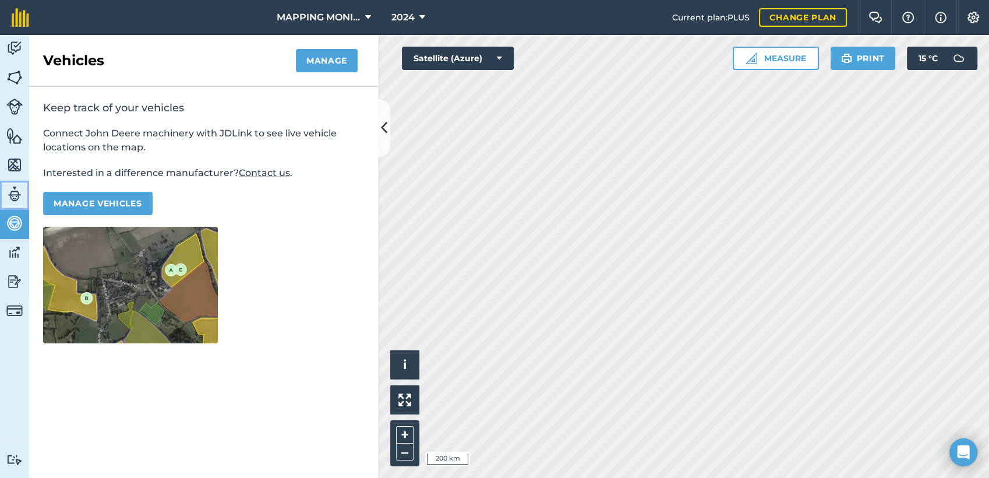
click at [5, 190] on link "Team" at bounding box center [14, 195] width 29 height 29
select select "MEMBER"
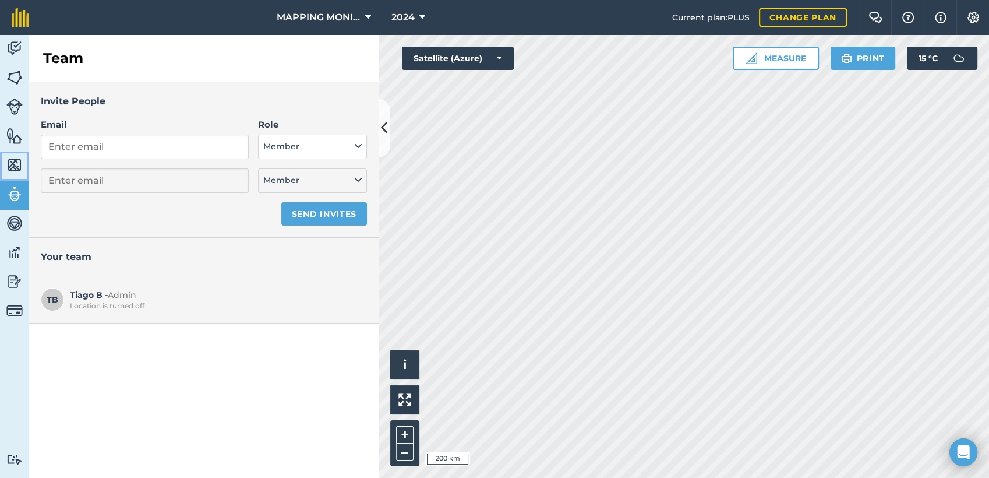
click at [14, 170] on img at bounding box center [14, 164] width 16 height 17
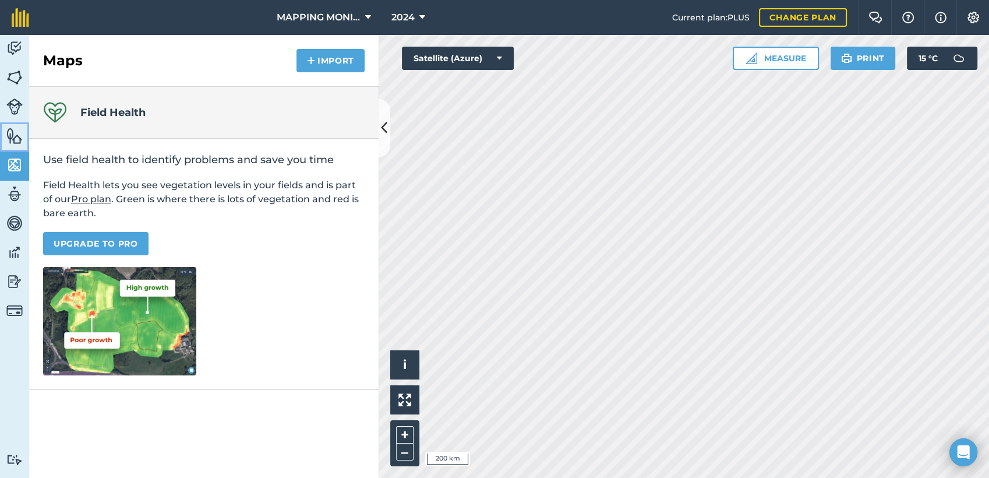
click at [15, 134] on img at bounding box center [14, 135] width 16 height 17
